Goal: Task Accomplishment & Management: Use online tool/utility

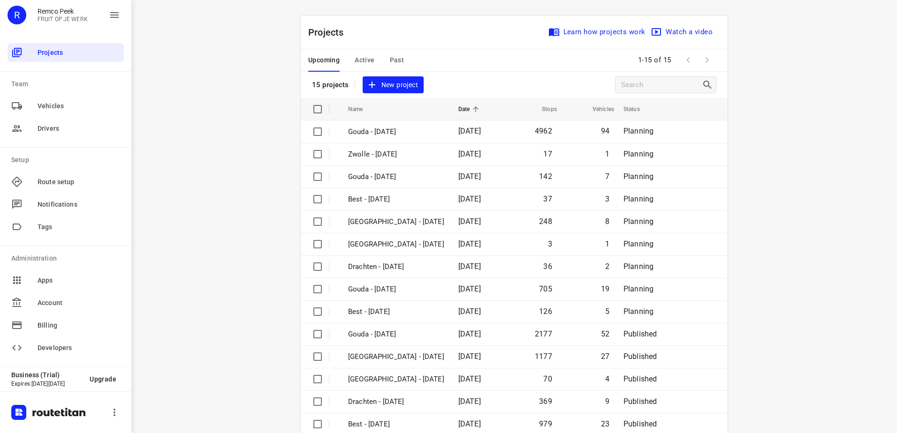
click at [368, 55] on span "Active" at bounding box center [365, 60] width 20 height 12
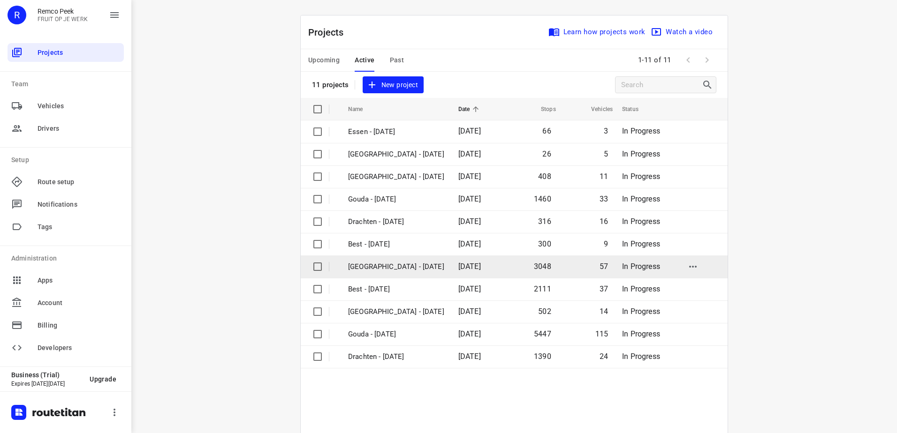
click at [380, 266] on p "[GEOGRAPHIC_DATA] - [DATE]" at bounding box center [396, 267] width 96 height 11
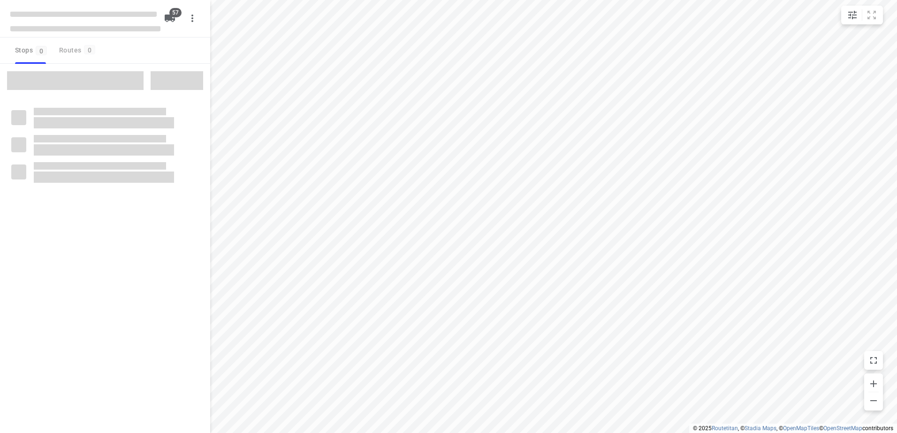
checkbox input "true"
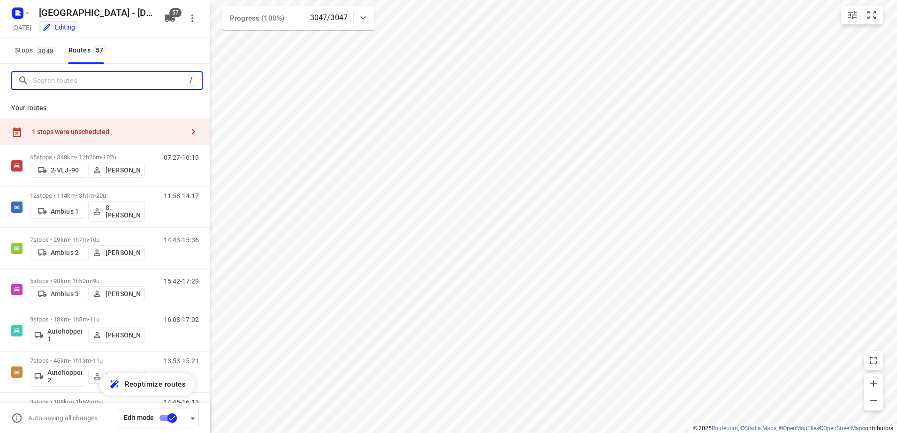
drag, startPoint x: 129, startPoint y: 75, endPoint x: 101, endPoint y: 72, distance: 27.9
click at [129, 75] on input "Search routes" at bounding box center [109, 81] width 153 height 15
click at [41, 51] on span "3048" at bounding box center [46, 50] width 21 height 9
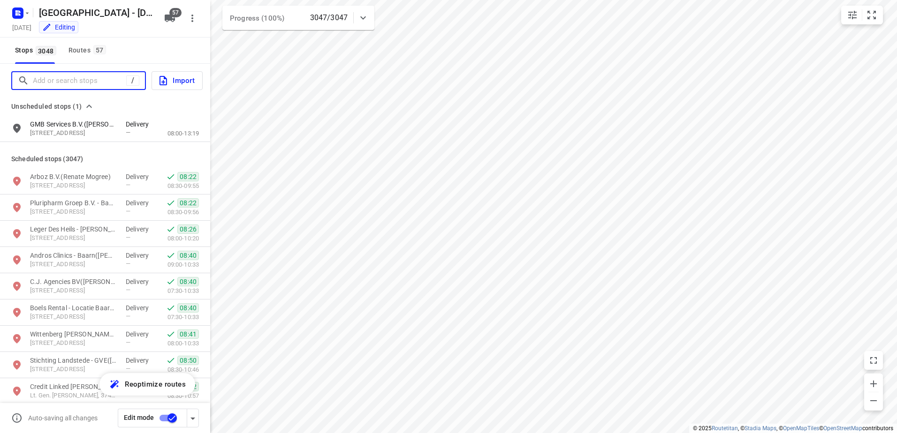
click at [98, 76] on input "Add or search stops" at bounding box center [79, 81] width 93 height 15
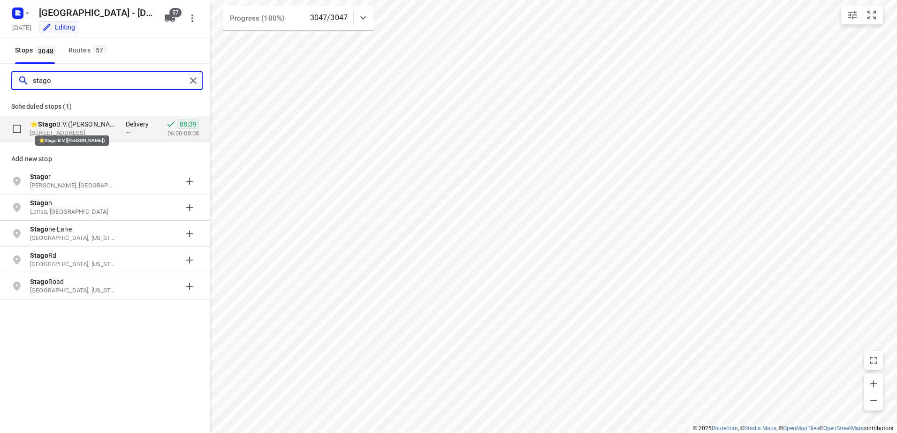
type input "stago"
click at [103, 126] on p "⭐ Stago B.V.([PERSON_NAME])" at bounding box center [73, 124] width 86 height 9
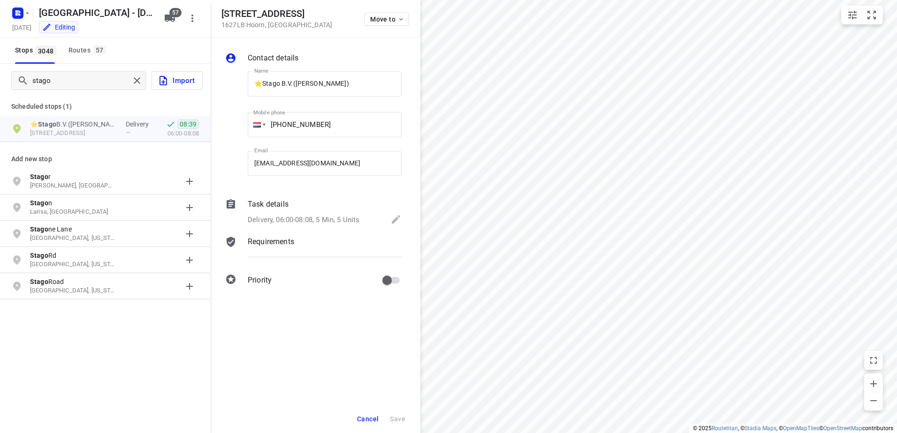
drag, startPoint x: 370, startPoint y: 419, endPoint x: 342, endPoint y: 386, distance: 43.3
click at [370, 419] on span "Cancel" at bounding box center [368, 420] width 22 height 8
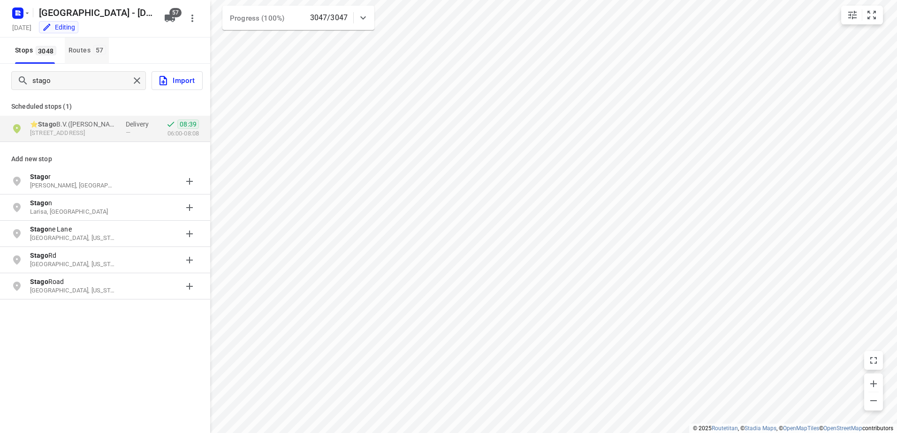
click at [91, 45] on div "Routes 57" at bounding box center [88, 51] width 40 height 12
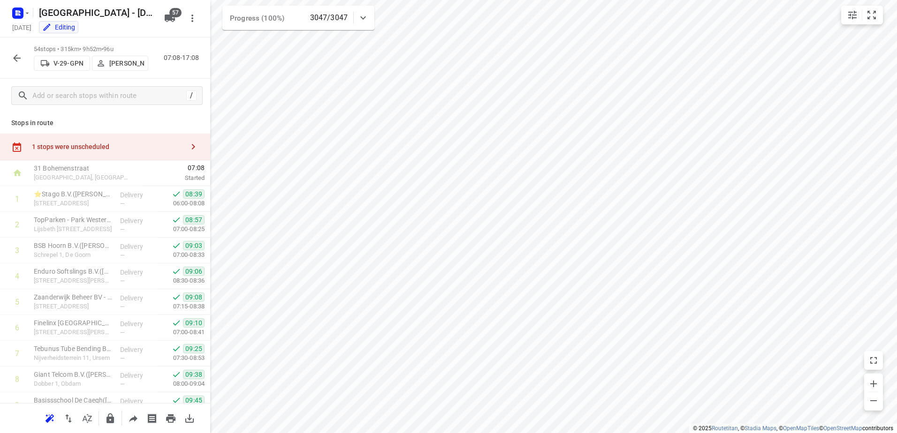
click at [20, 53] on icon "button" at bounding box center [16, 58] width 11 height 11
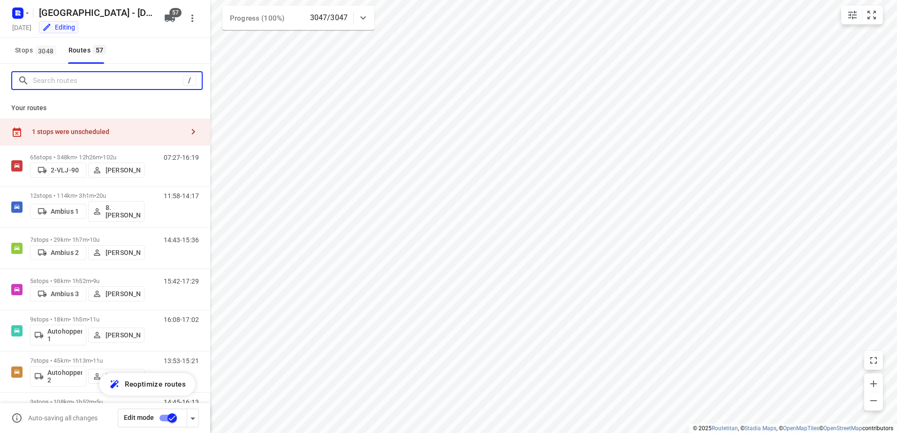
click at [85, 81] on input "Search routes" at bounding box center [108, 81] width 150 height 15
click at [39, 46] on span "3048" at bounding box center [46, 50] width 21 height 9
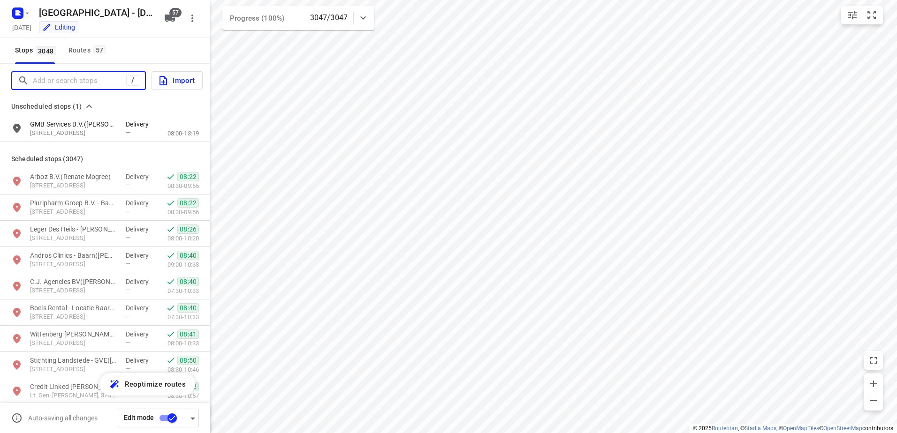
click at [81, 76] on input "Add or search stops" at bounding box center [79, 81] width 93 height 15
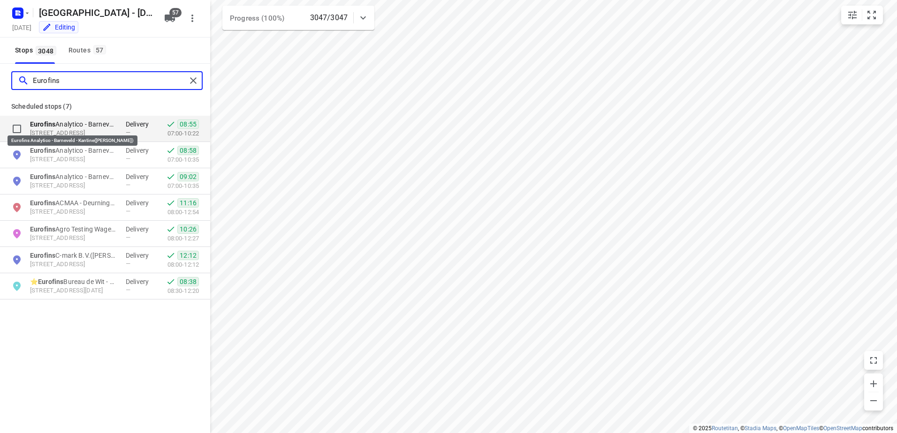
type input "Eurofins"
click at [102, 127] on p "Eurofins Analytico - Barneveld - Kantine([PERSON_NAME])" at bounding box center [73, 124] width 86 height 9
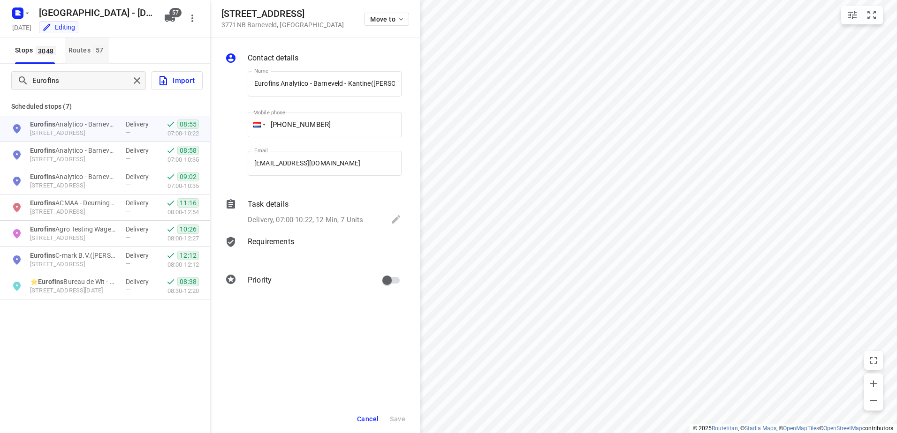
click at [91, 45] on div "Routes 57" at bounding box center [88, 51] width 40 height 12
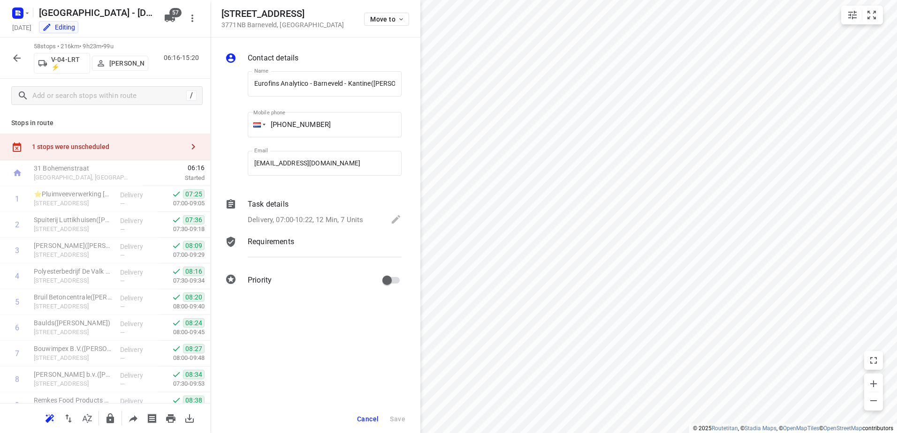
click at [17, 54] on icon "button" at bounding box center [17, 58] width 8 height 8
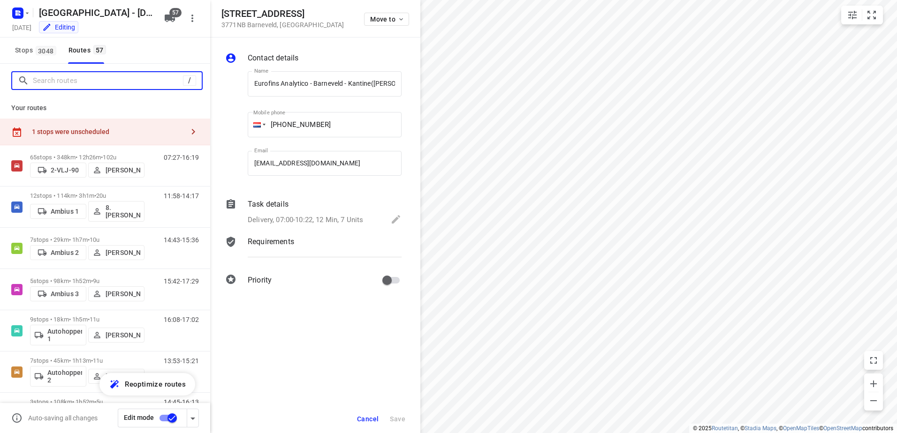
click at [90, 76] on input "Search routes" at bounding box center [108, 81] width 150 height 15
click at [45, 53] on span "3048" at bounding box center [46, 50] width 21 height 9
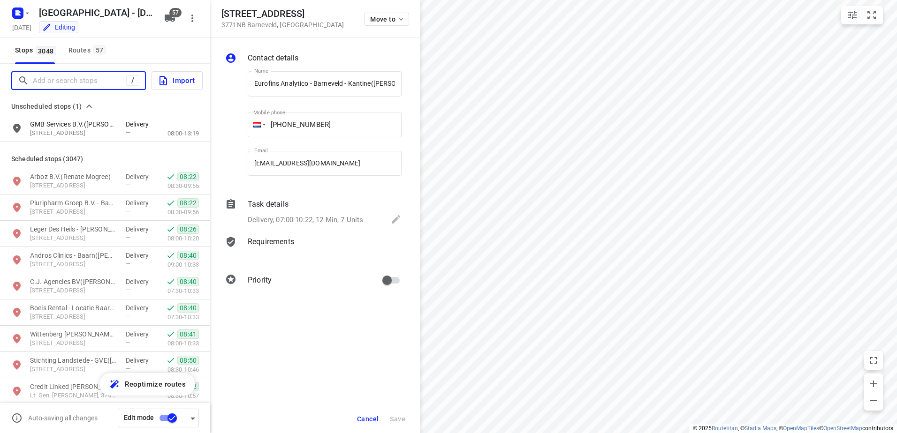
click at [70, 82] on input "Add or search stops" at bounding box center [79, 81] width 93 height 15
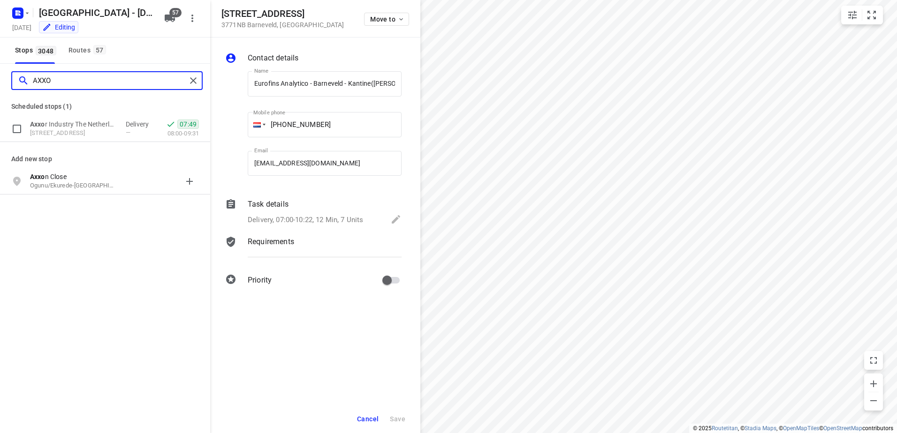
type input "AXXO"
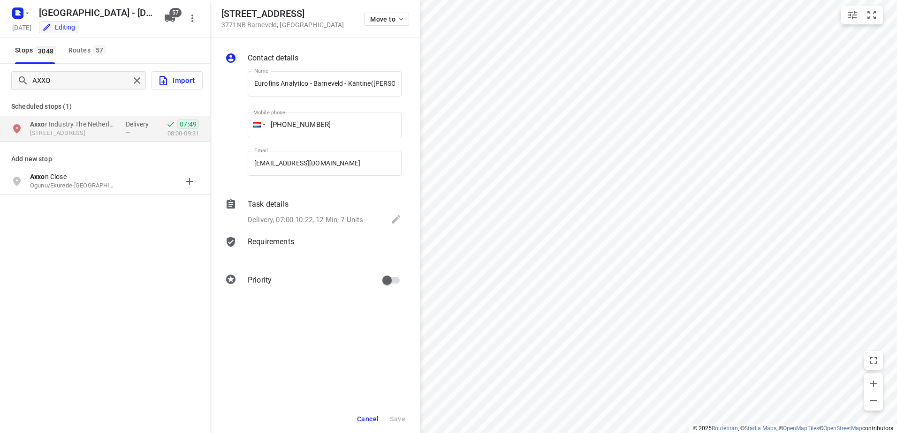
click at [87, 142] on div "Add new stop" at bounding box center [105, 155] width 210 height 26
click at [91, 137] on p "[STREET_ADDRESS]" at bounding box center [73, 133] width 86 height 9
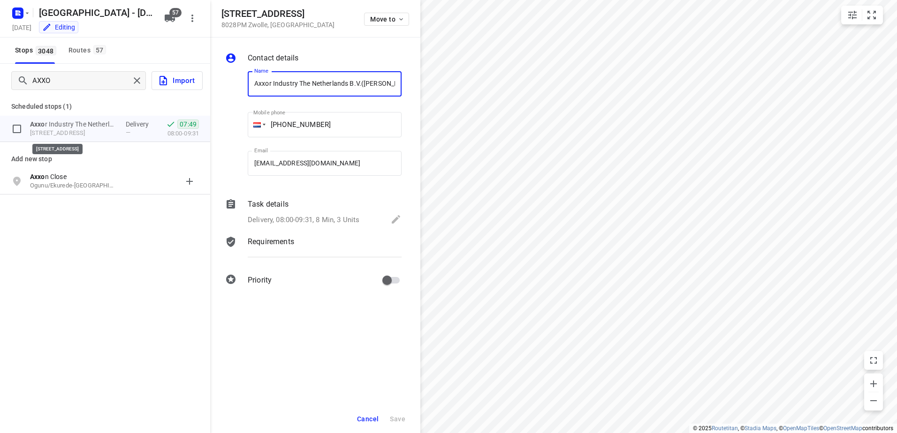
scroll to position [0, 9]
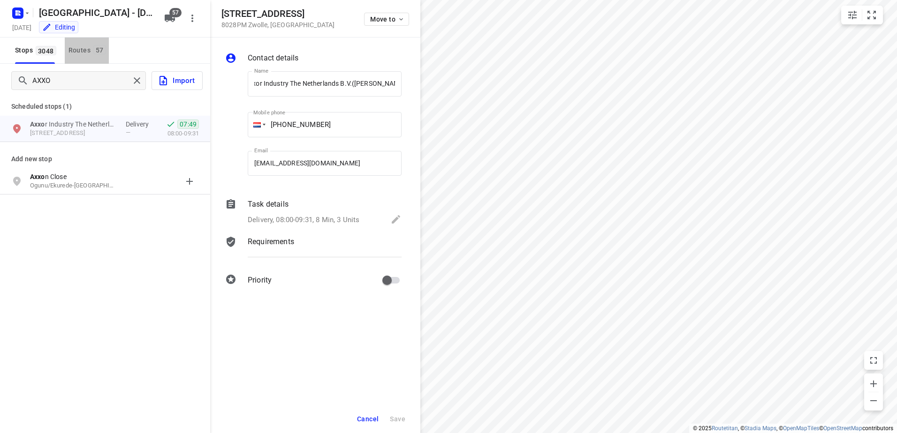
click at [73, 53] on div "Routes 57" at bounding box center [88, 51] width 40 height 12
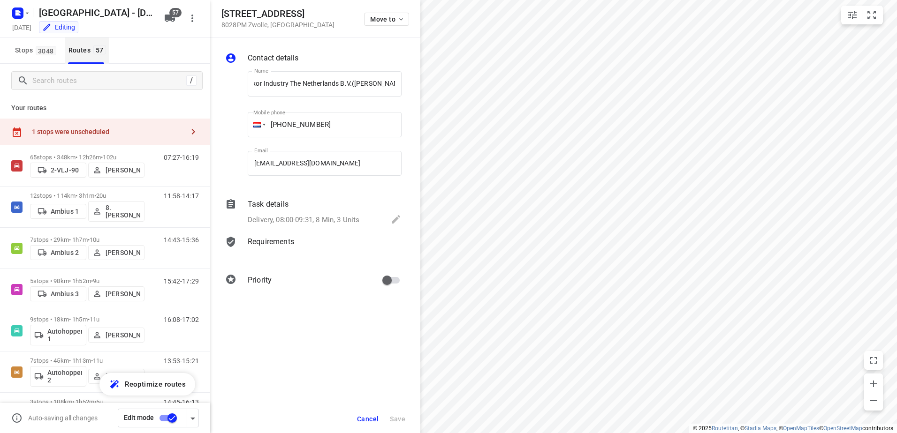
scroll to position [0, 0]
click at [49, 54] on span "3048" at bounding box center [46, 50] width 21 height 9
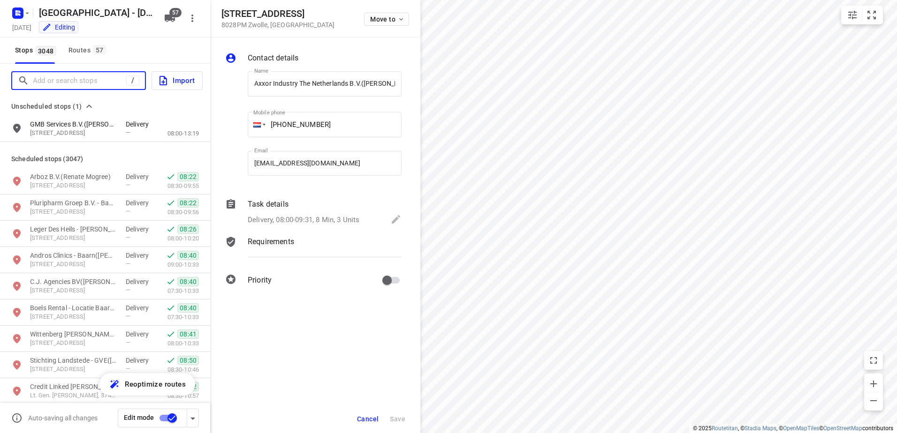
click at [93, 78] on input "Add or search stops" at bounding box center [79, 81] width 93 height 15
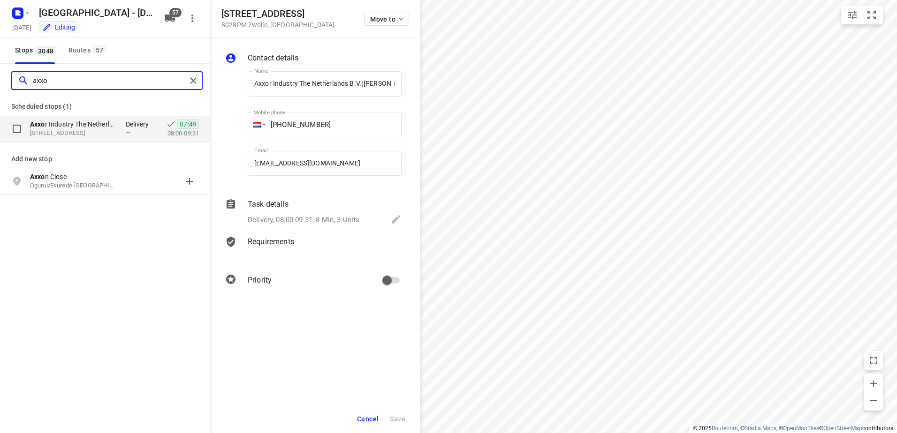
type input "axxo"
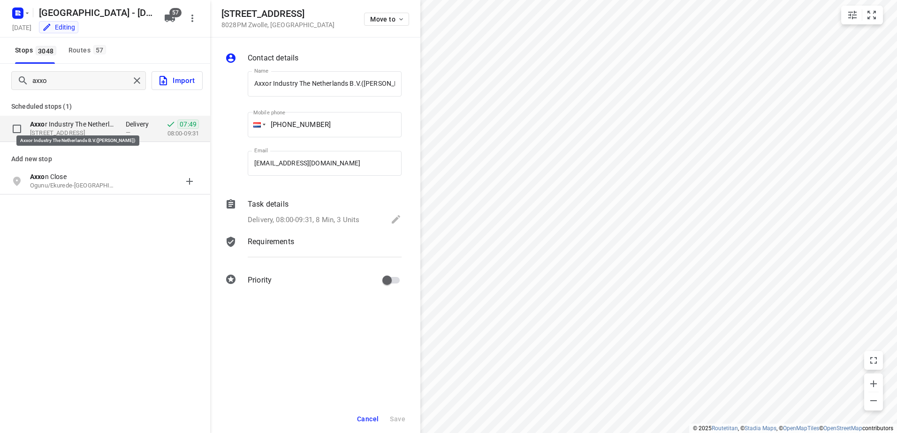
click at [115, 122] on p "Axxo r Industry The Netherlands B.V.([PERSON_NAME])" at bounding box center [73, 124] width 86 height 9
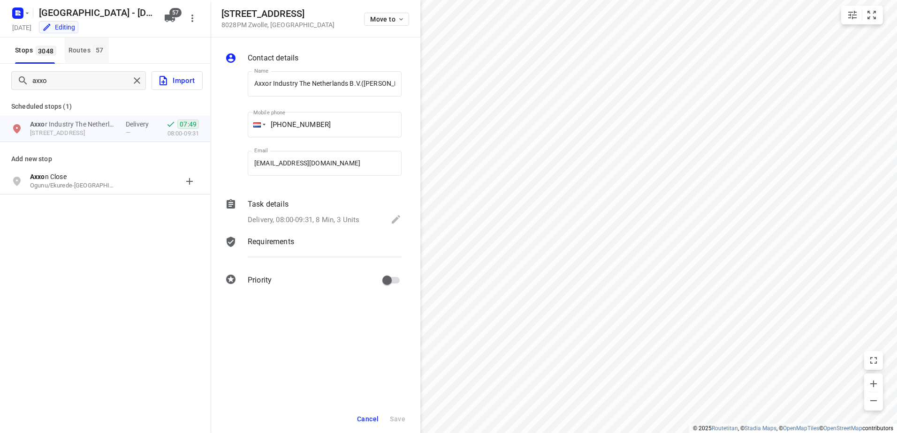
click at [87, 53] on div "Routes 57" at bounding box center [88, 51] width 40 height 12
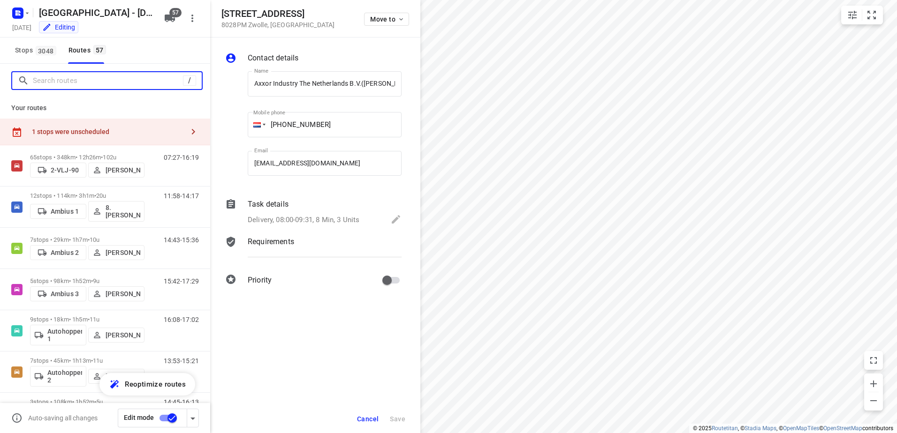
click at [103, 80] on input "Search routes" at bounding box center [108, 81] width 150 height 15
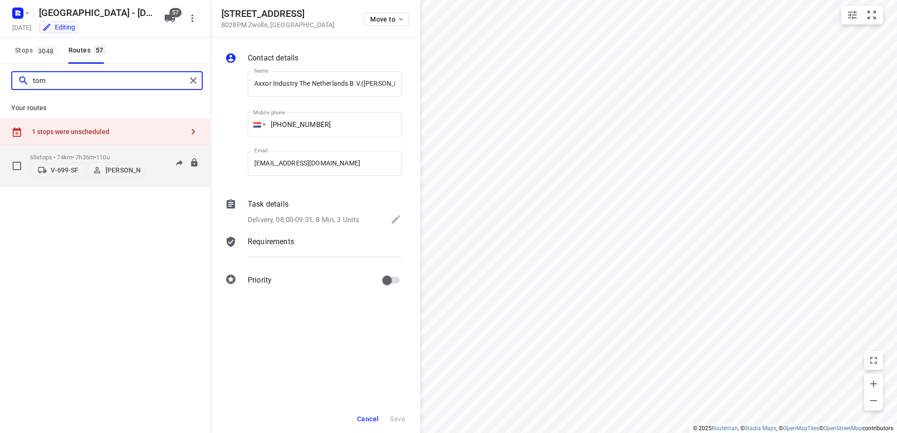
type input "tom"
click at [150, 158] on div "65 stops • 74km • 7h36m • 110u V-699-SF [PERSON_NAME] 07:15-14:46" at bounding box center [120, 165] width 180 height 33
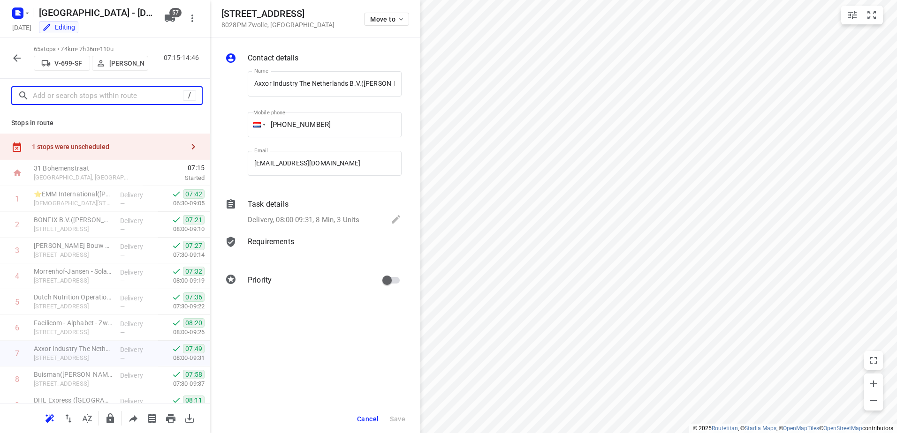
click at [109, 94] on input "text" at bounding box center [108, 96] width 150 height 15
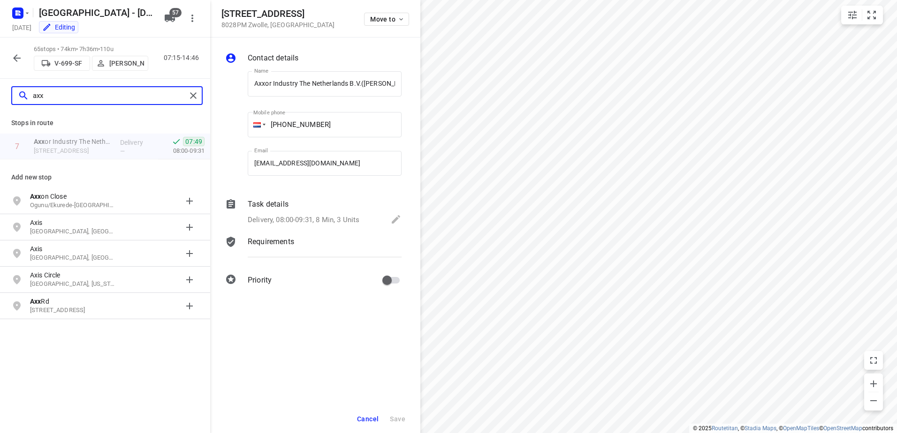
type input "axx"
